Goal: Task Accomplishment & Management: Complete application form

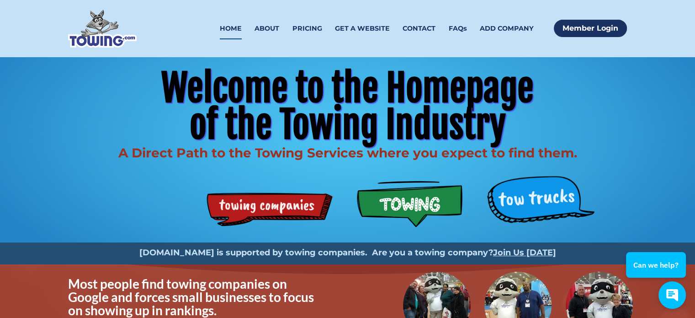
click at [631, 109] on div "Welcome to the Homepage of the Towing Industry A Direct Path to the Towing Serv…" at bounding box center [347, 120] width 573 height 115
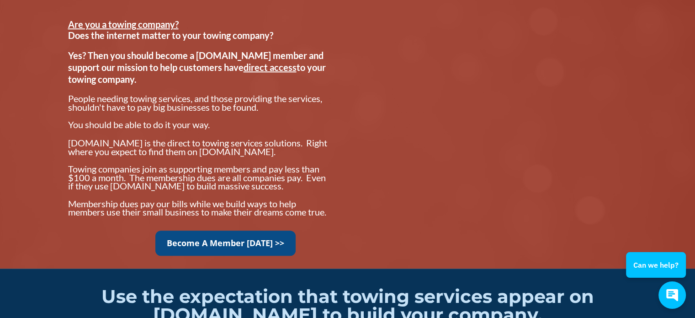
scroll to position [731, 0]
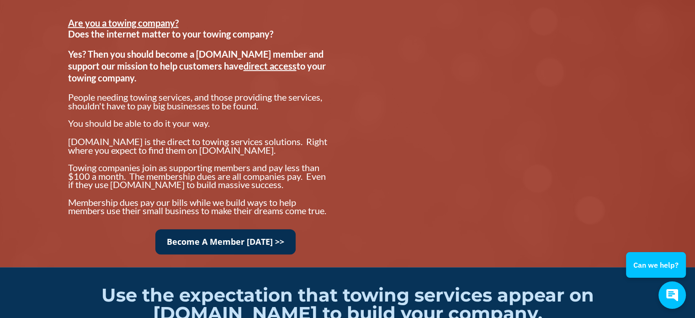
click at [256, 249] on link "Become A Member [DATE] >>" at bounding box center [225, 241] width 140 height 25
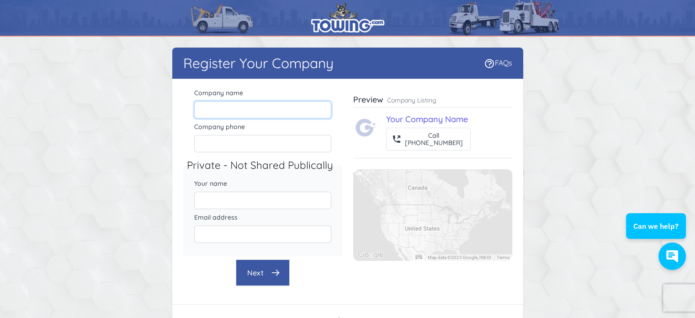
click at [277, 112] on input "Company name" at bounding box center [262, 109] width 137 height 17
type input "c"
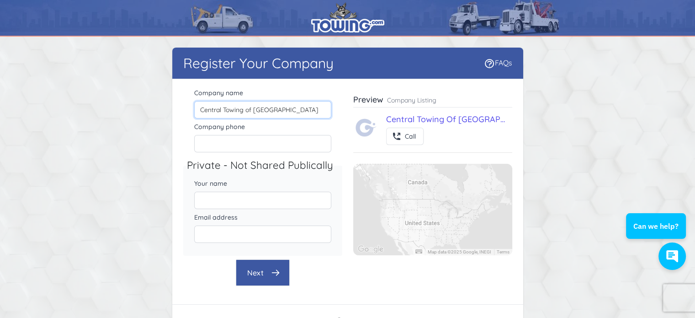
type input "Central Towing of Austin"
click at [278, 142] on input "Company phone" at bounding box center [262, 143] width 137 height 17
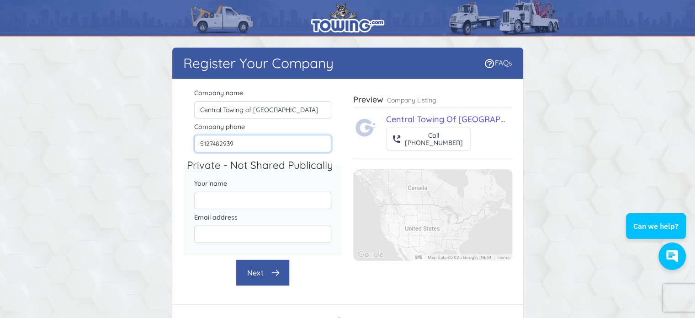
type input "5127482939"
click at [249, 198] on input "Your name" at bounding box center [262, 200] width 137 height 17
type input "Tasha Mora"
click at [235, 232] on input "Email address" at bounding box center [262, 233] width 137 height 17
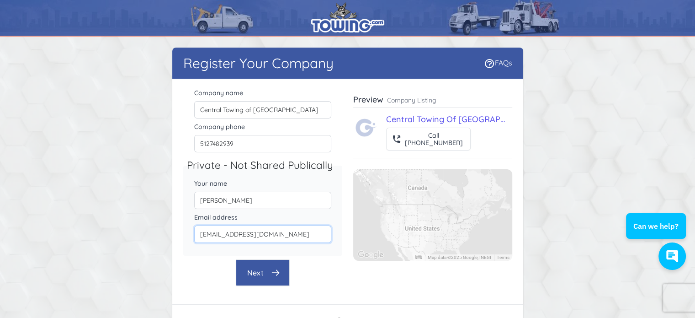
type input "amora@aawreckeraustin.com"
click at [259, 275] on button "Next" at bounding box center [263, 272] width 54 height 27
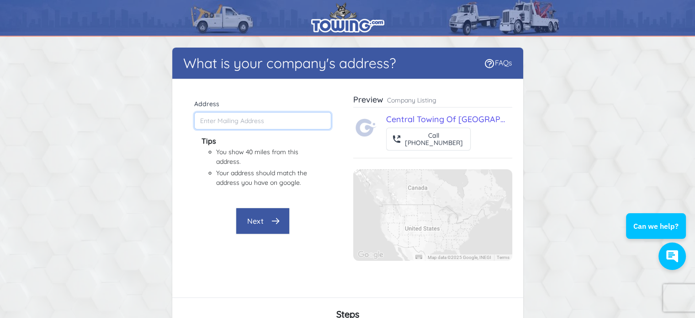
click at [257, 122] on input "Address" at bounding box center [262, 120] width 137 height 17
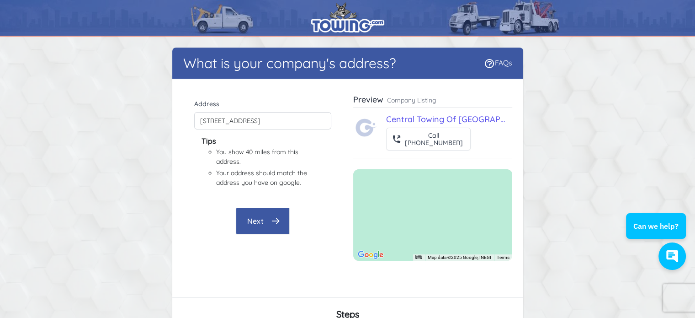
type input "2963 Manor Rd, Austin, TX 78722, USA"
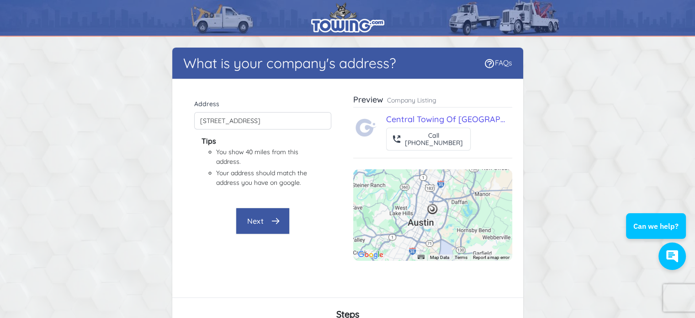
click at [262, 219] on button "Next" at bounding box center [263, 221] width 54 height 27
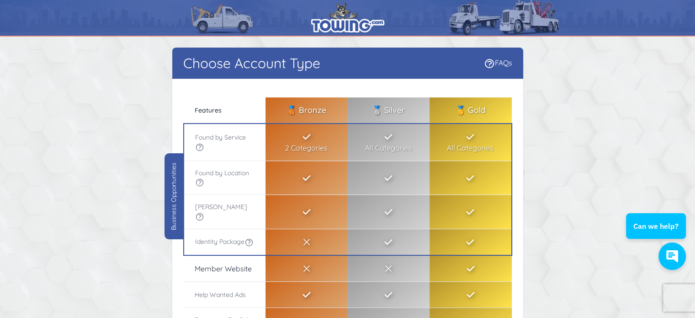
click at [473, 139] on icon at bounding box center [470, 136] width 11 height 11
click at [545, 137] on div "Choose Account Type FAQs There were errors with your submission Company name Ce…" at bounding box center [347, 258] width 585 height 420
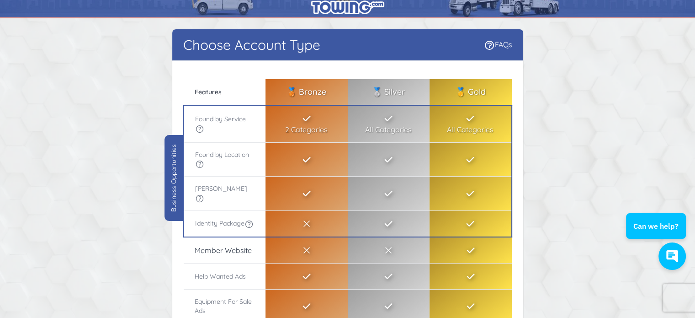
click at [545, 137] on div "Choose Account Type FAQs There were errors with your submission Company name Ce…" at bounding box center [347, 239] width 585 height 420
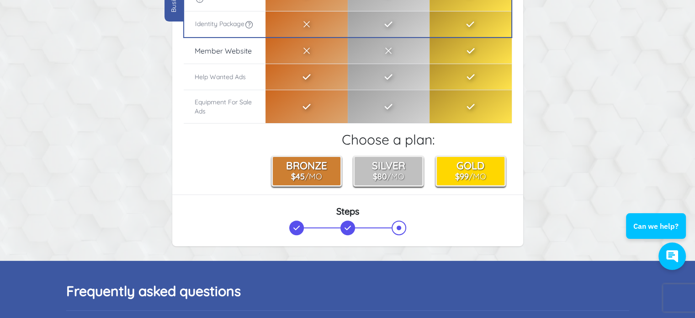
scroll to position [201, 0]
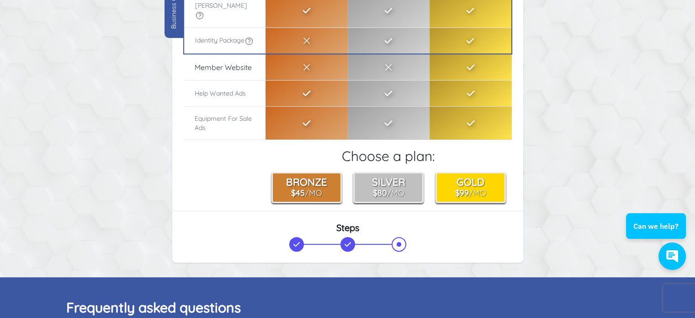
click at [561, 163] on div "Choose Account Type FAQs There were errors with your submission Company name Ce…" at bounding box center [347, 56] width 585 height 420
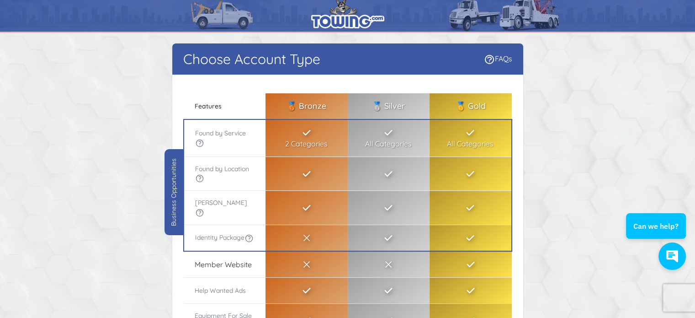
scroll to position [0, 0]
